Goal: Task Accomplishment & Management: Use online tool/utility

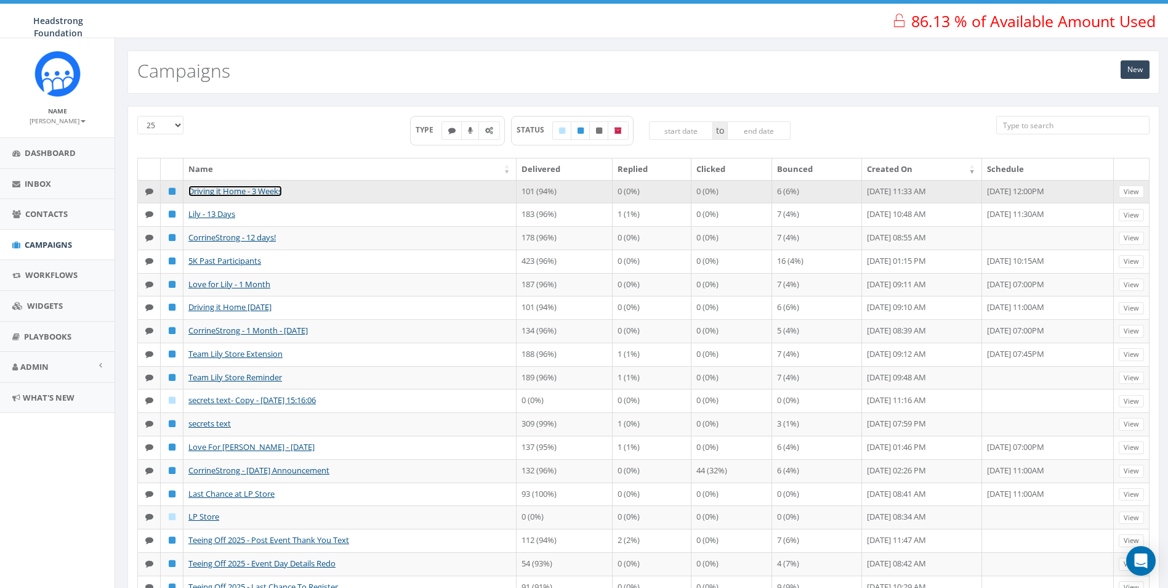
click at [258, 188] on link "Driving it Home - 3 Weeks" at bounding box center [235, 190] width 94 height 11
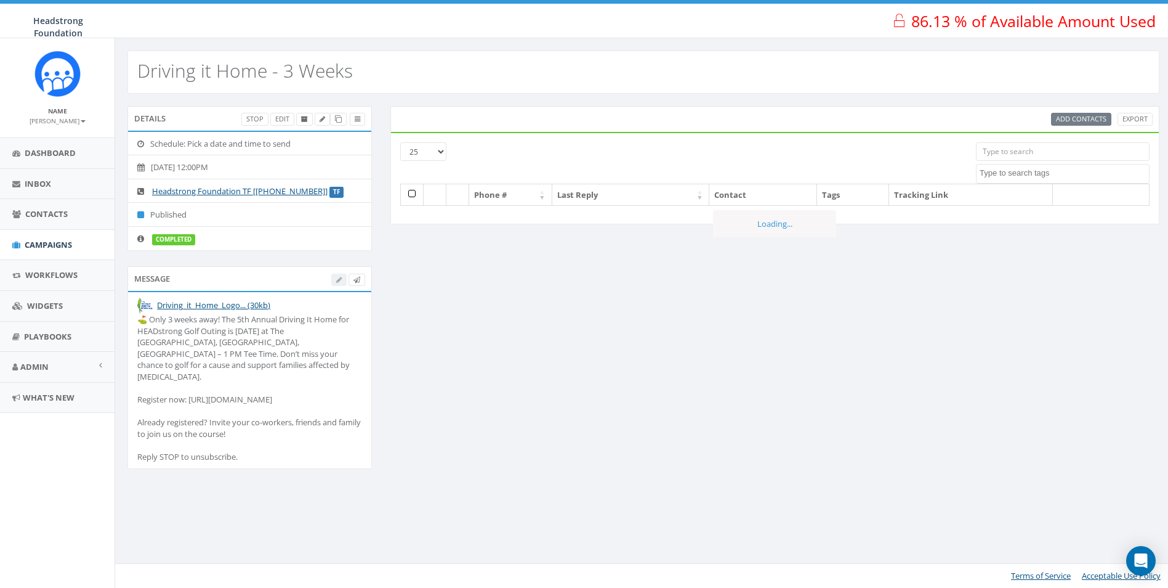
select select
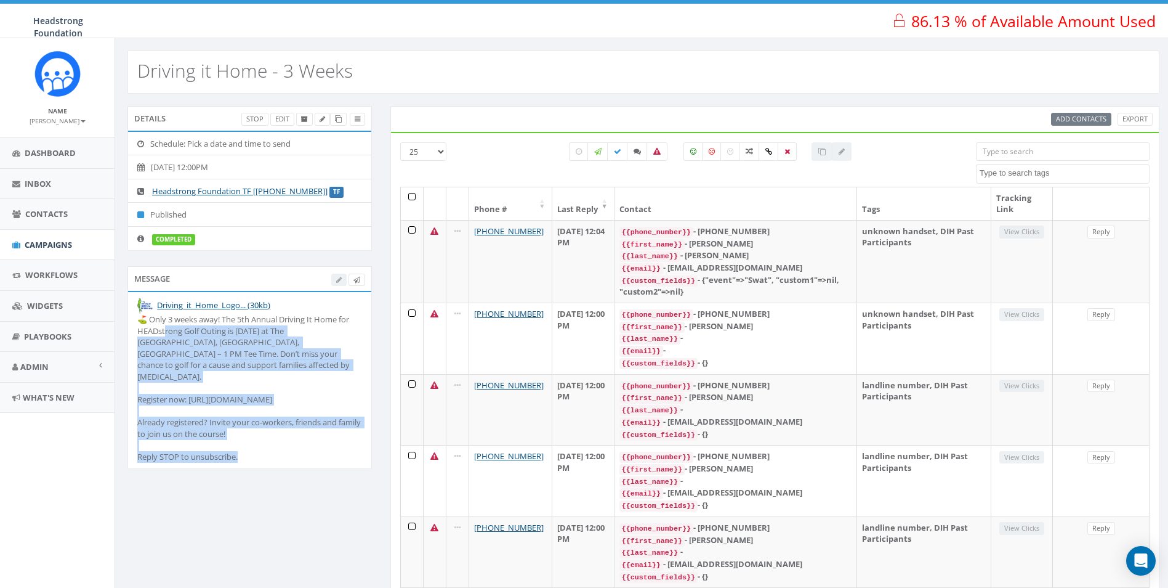
drag, startPoint x: 253, startPoint y: 446, endPoint x: 165, endPoint y: 331, distance: 144.5
click at [165, 331] on div "⛳️ Only 3 weeks away! The 5th Annual Driving It Home for HEADstrong Golf Outing…" at bounding box center [249, 388] width 225 height 148
drag, startPoint x: 165, startPoint y: 331, endPoint x: 317, endPoint y: 405, distance: 168.3
click at [320, 407] on div "⛳️ Only 3 weeks away! The 5th Annual Driving It Home for HEADstrong Golf Outing…" at bounding box center [249, 388] width 225 height 148
drag, startPoint x: 150, startPoint y: 322, endPoint x: 333, endPoint y: 427, distance: 210.2
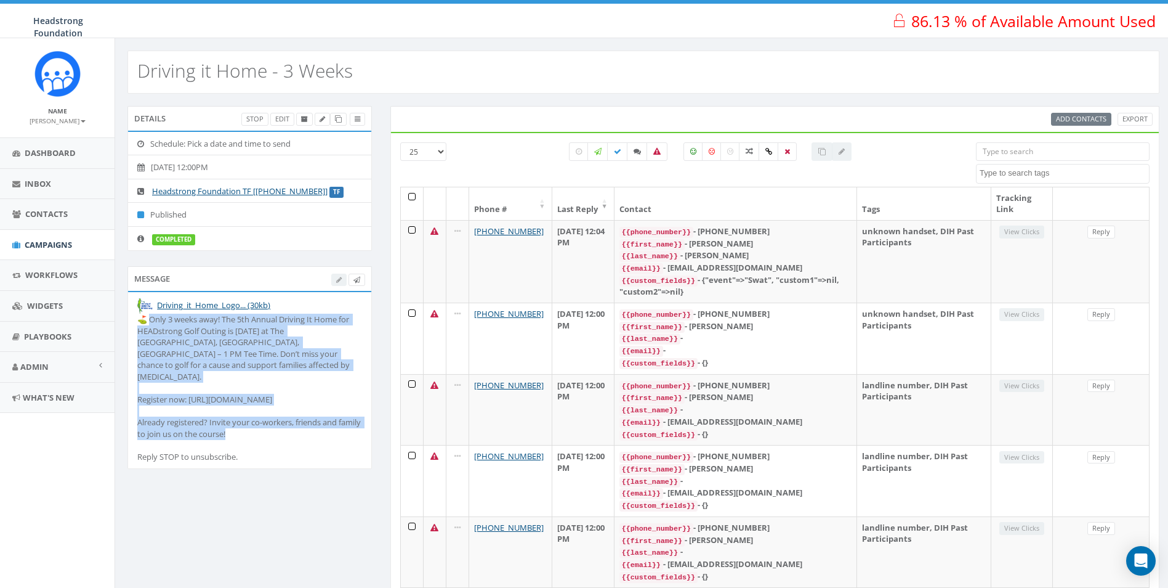
click at [333, 427] on div "⛳️ Only 3 weeks away! The 5th Annual Driving It Home for HEADstrong Golf Outing…" at bounding box center [249, 388] width 225 height 148
copy div "Only 3 weeks away! The 5th Annual Driving It Home for HEADstrong Golf Outing is…"
